Goal: Information Seeking & Learning: Find specific fact

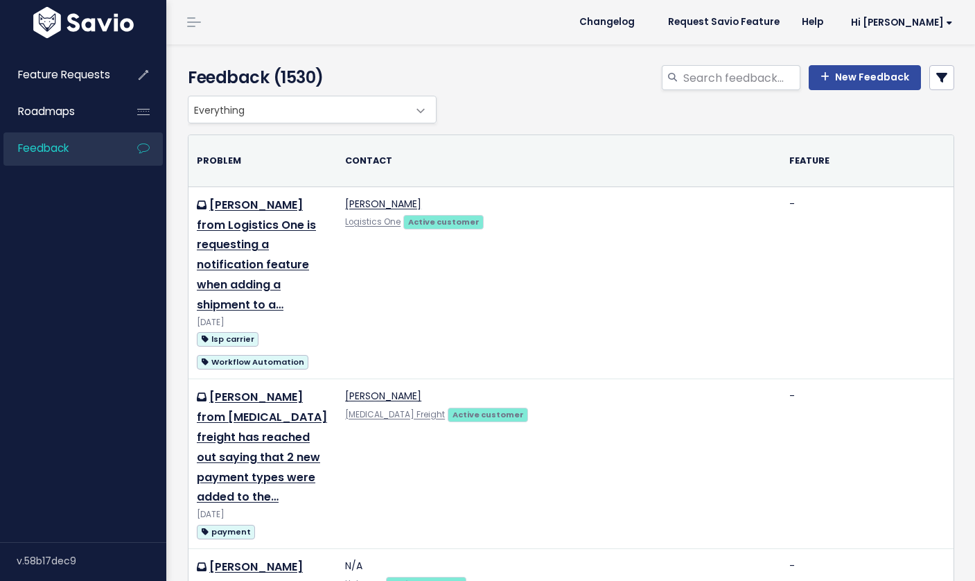
select select
click at [929, 71] on link at bounding box center [941, 77] width 25 height 25
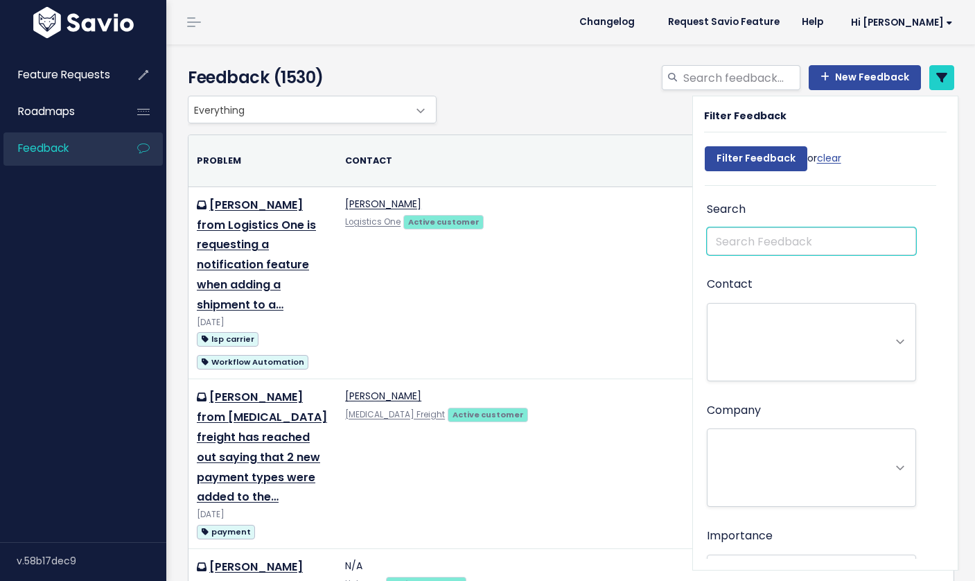
click at [730, 252] on input "text" at bounding box center [811, 241] width 209 height 28
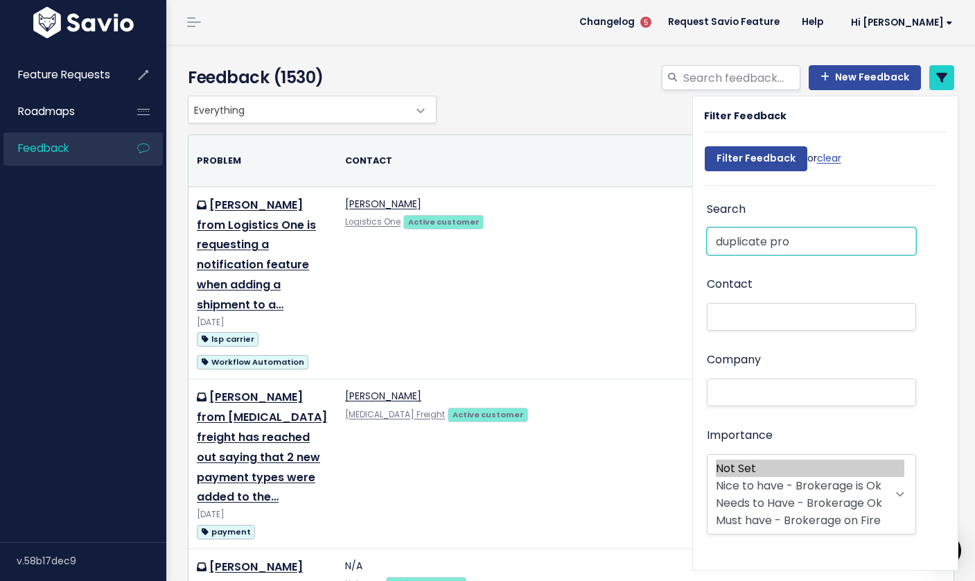
type input "duplicate pro"
click at [705, 146] on input "Filter Feedback" at bounding box center [756, 158] width 103 height 25
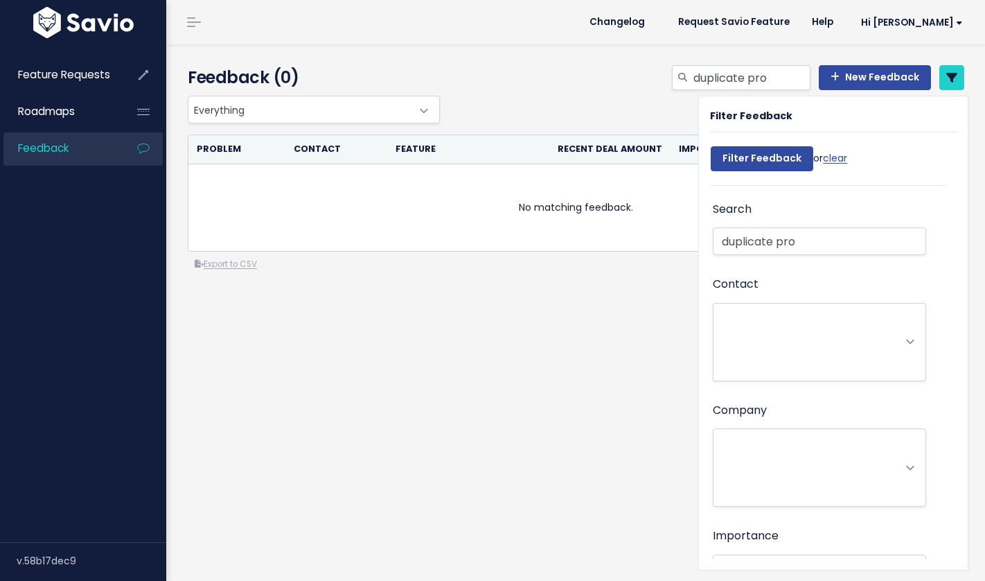
select select
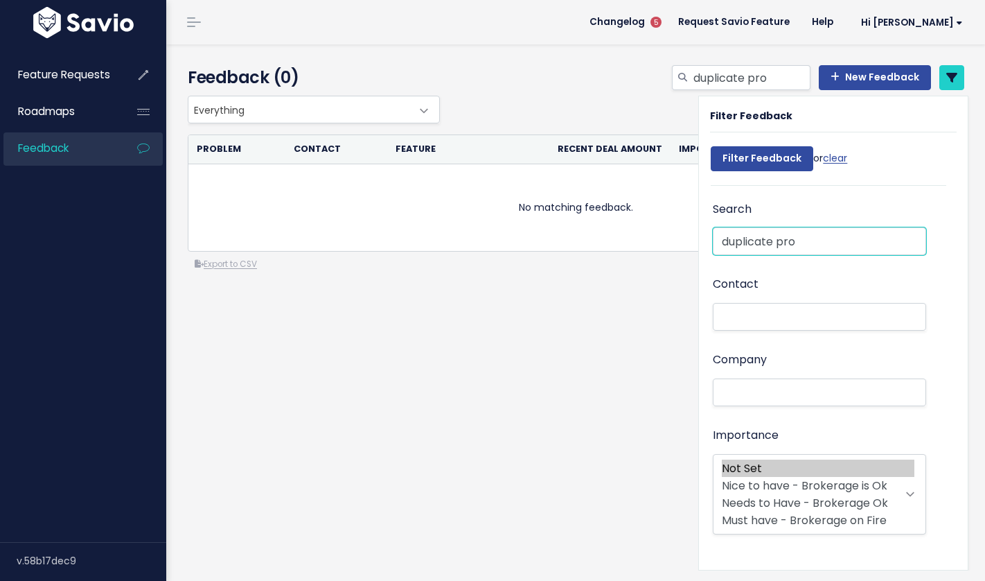
click at [764, 236] on input "duplicate pro" at bounding box center [819, 241] width 213 height 28
type input "duplicated pro"
click at [755, 148] on input "Filter Feedback" at bounding box center [762, 158] width 103 height 25
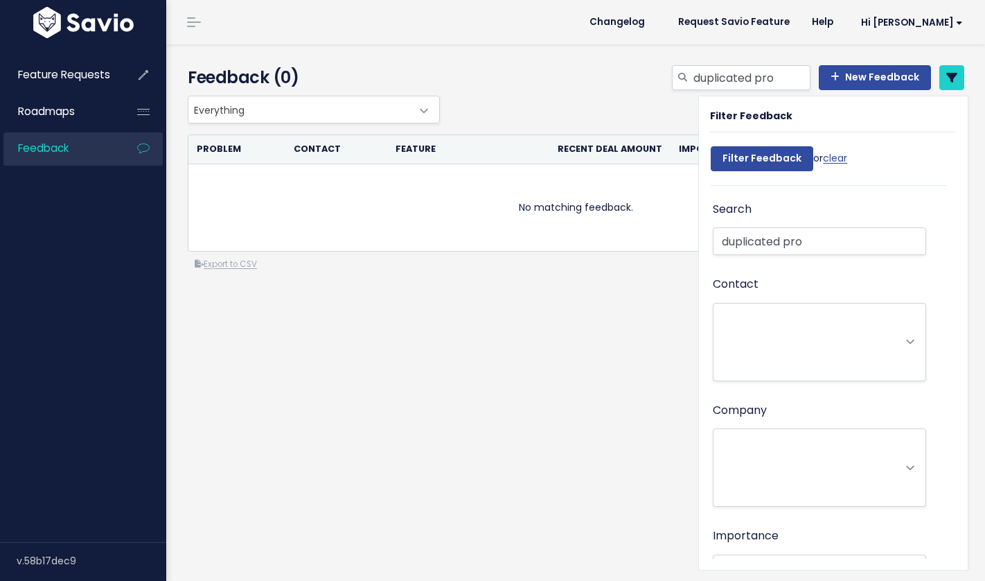
select select
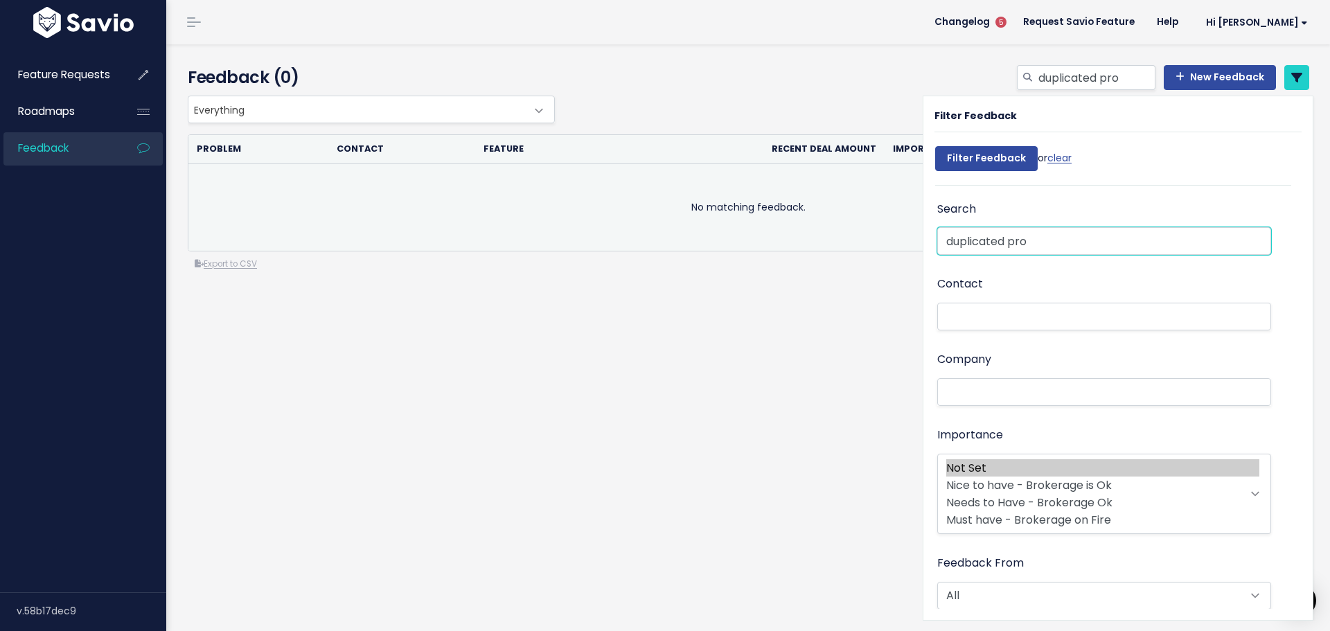
drag, startPoint x: 1046, startPoint y: 250, endPoint x: 895, endPoint y: 234, distance: 151.9
click at [895, 234] on div "Everything Any Product: Any Product Area Any Product: No Product Area No Produc…" at bounding box center [751, 239] width 1149 height 287
type input "fedex"
click at [935, 146] on input "Filter Feedback" at bounding box center [986, 158] width 103 height 25
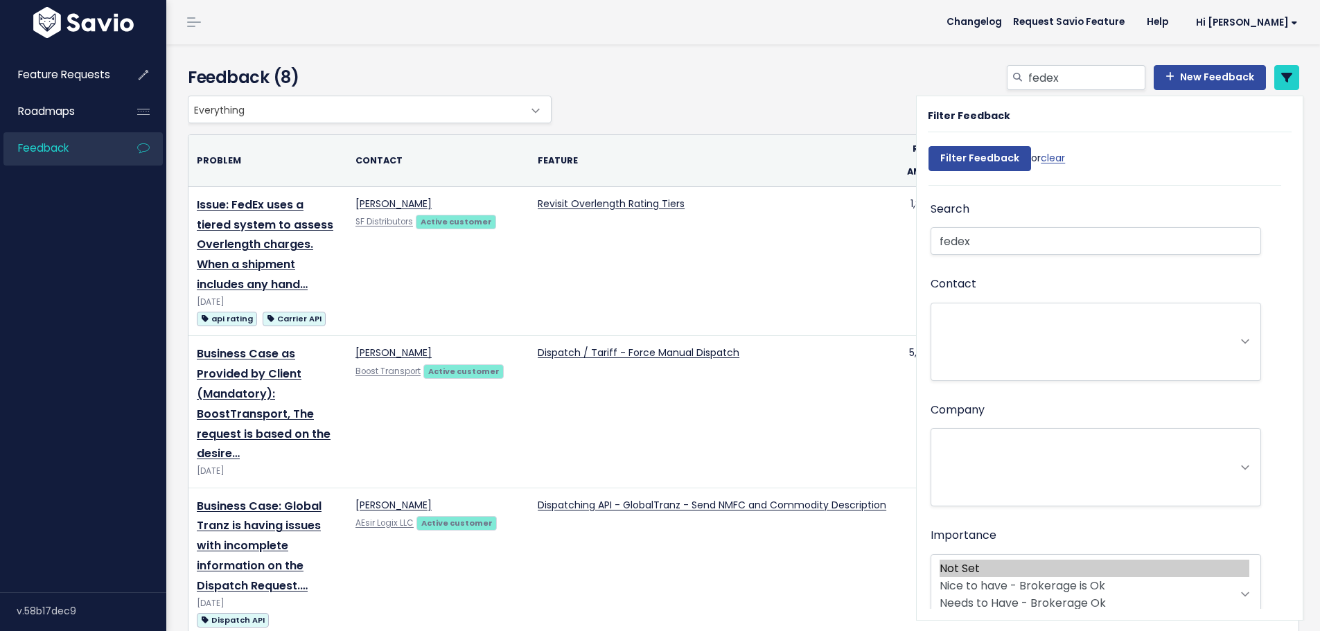
select select
click at [575, 246] on td "Revisit Overlength Rating Tiers" at bounding box center [711, 261] width 365 height 150
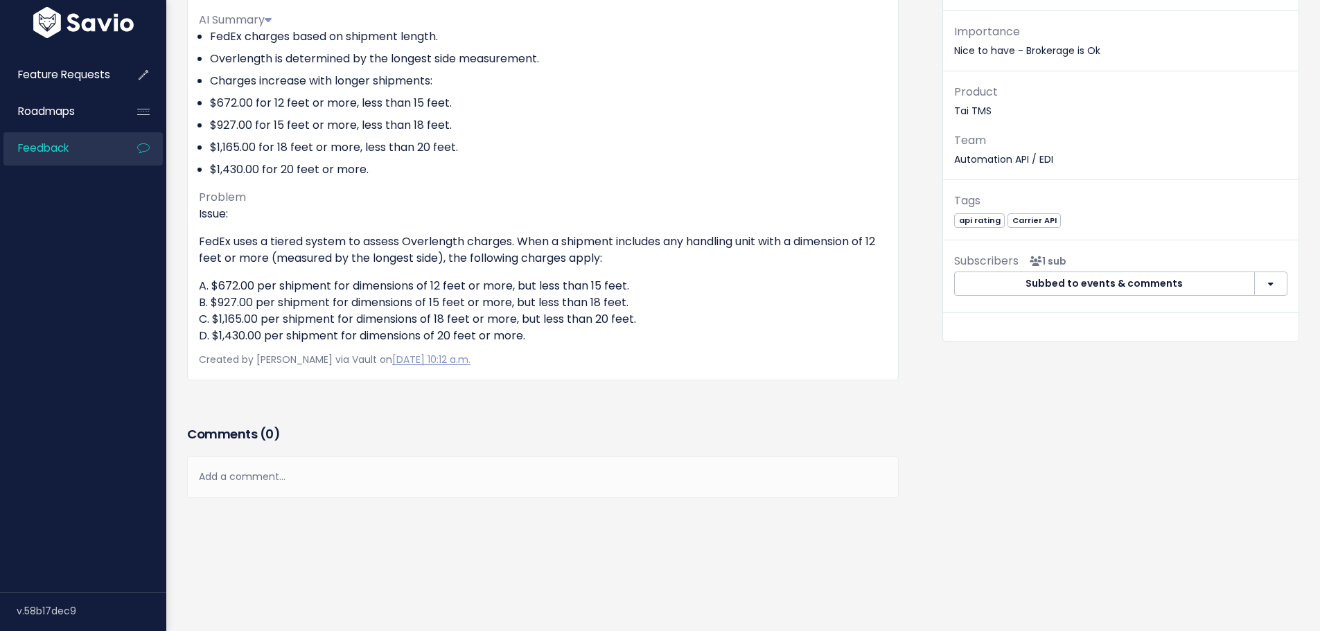
scroll to position [202, 0]
